Goal: Task Accomplishment & Management: Use online tool/utility

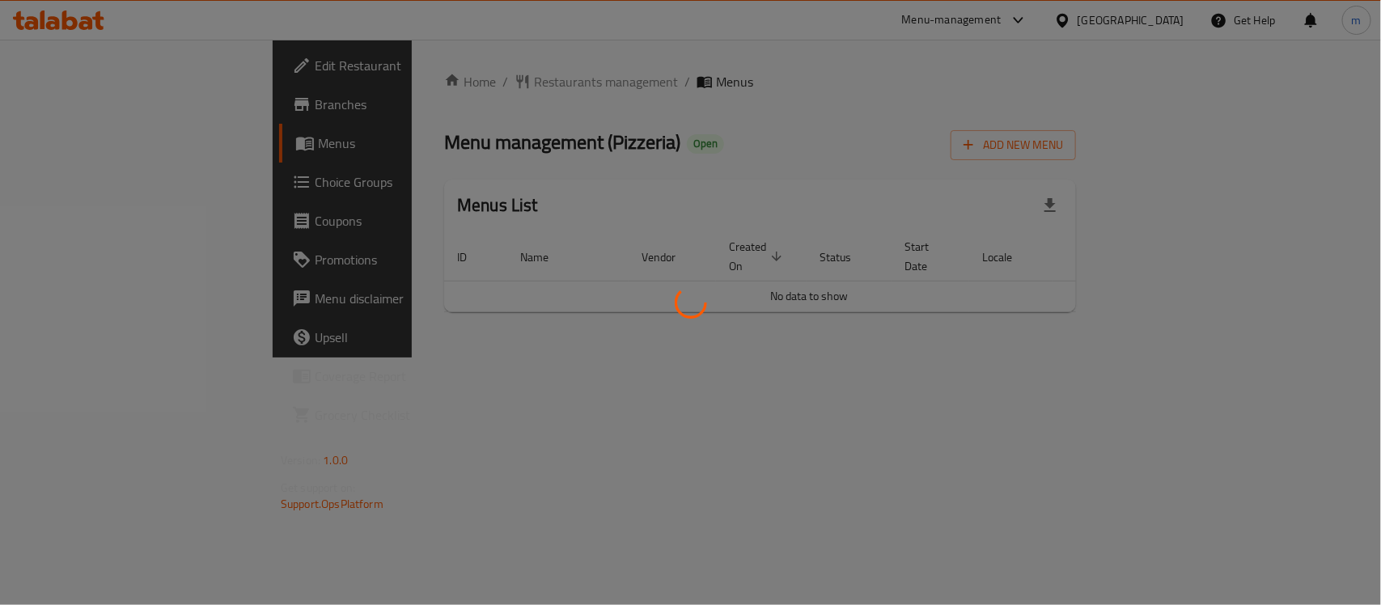
click at [443, 79] on div at bounding box center [690, 302] width 1381 height 605
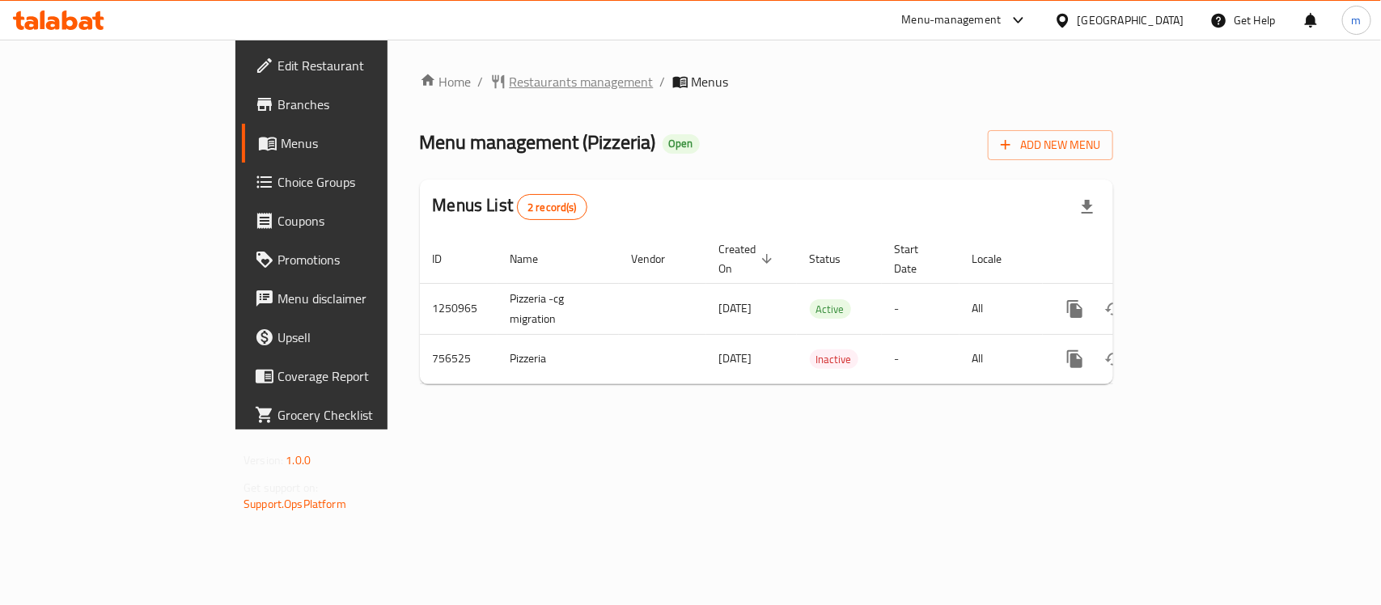
click at [510, 79] on span "Restaurants management" at bounding box center [582, 81] width 144 height 19
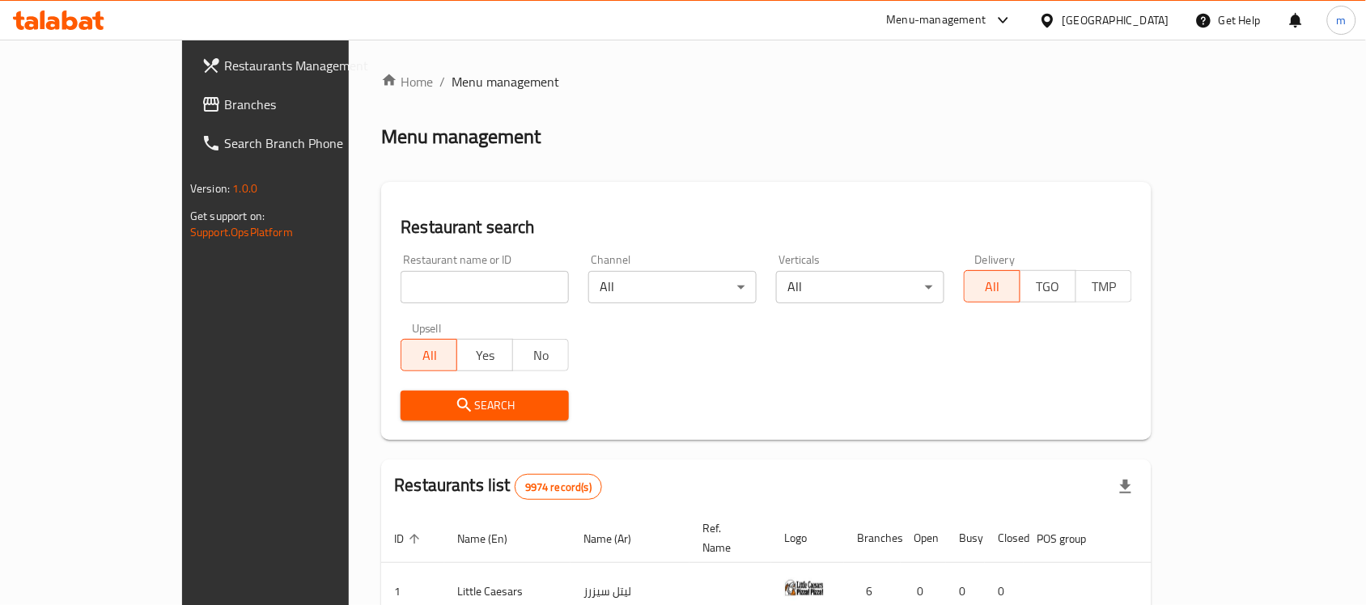
click at [400, 283] on input "search" at bounding box center [484, 287] width 168 height 32
paste input "649710"
type input "649710"
click at [430, 401] on span "Search" at bounding box center [484, 406] width 142 height 20
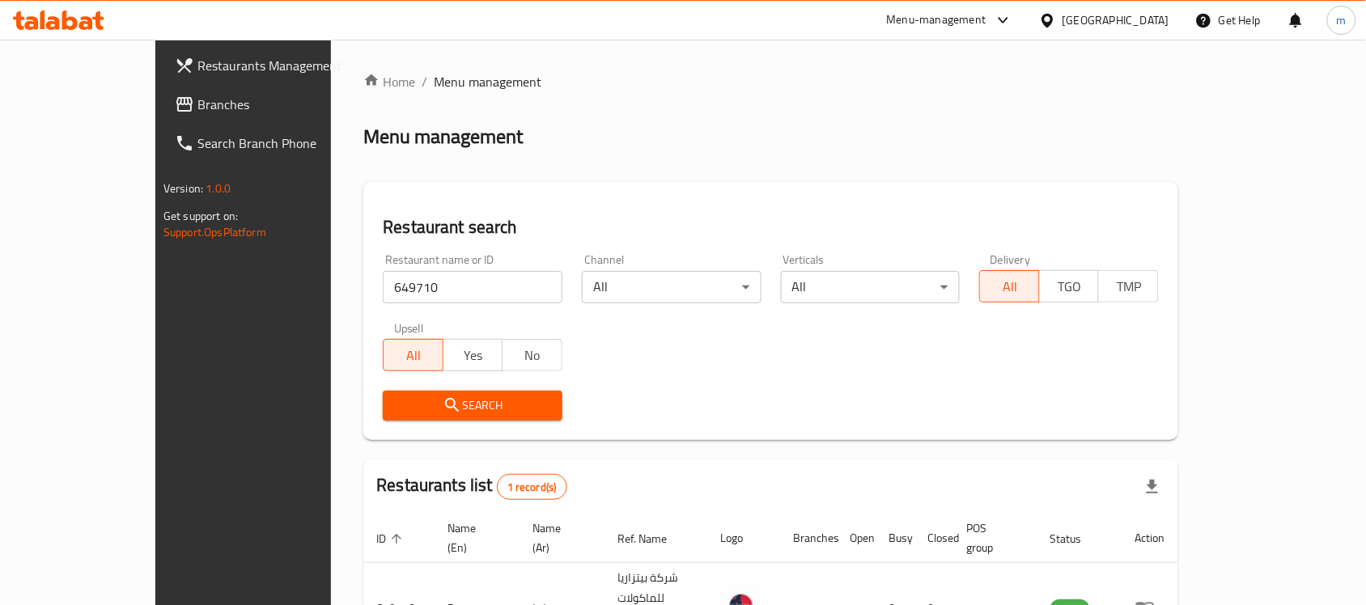
scroll to position [85, 0]
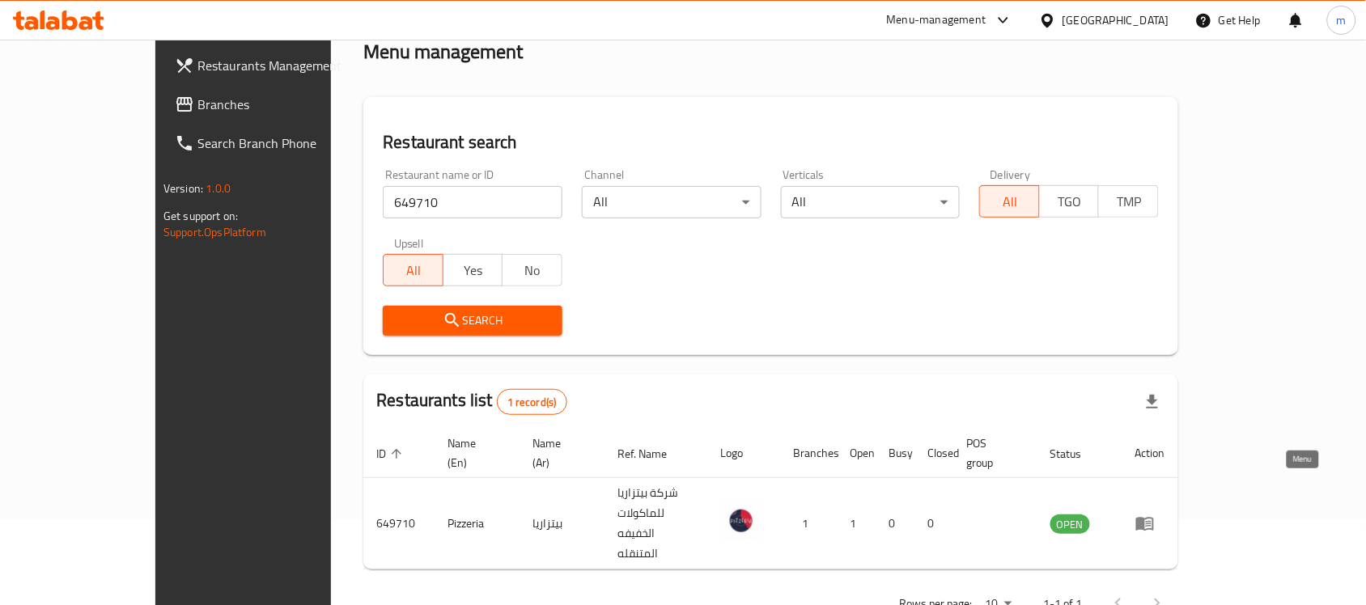
click at [1154, 518] on icon "enhanced table" at bounding box center [1145, 525] width 18 height 14
